Goal: Task Accomplishment & Management: Manage account settings

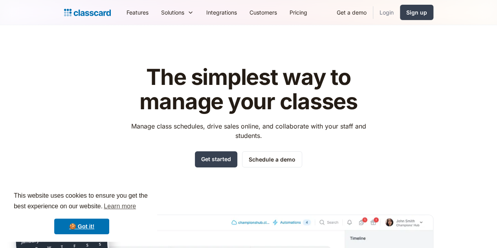
click at [438, 22] on div "Features Resources Blog The latest industry news, updates and info. Customer st…" at bounding box center [248, 12] width 497 height 25
click at [400, 17] on link "Login" at bounding box center [387, 13] width 27 height 18
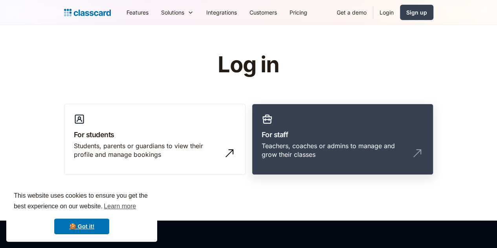
click at [387, 118] on link "For staff Teachers, coaches or admins to manage and grow their classes" at bounding box center [343, 140] width 182 height 72
